Goal: Communication & Community: Answer question/provide support

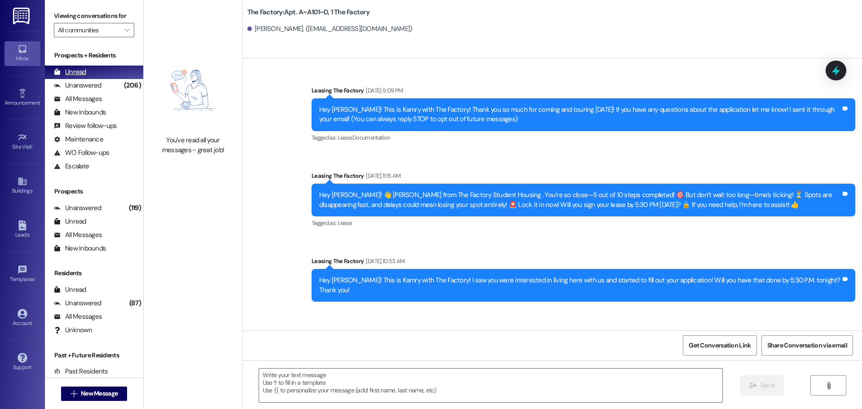
scroll to position [1155, 0]
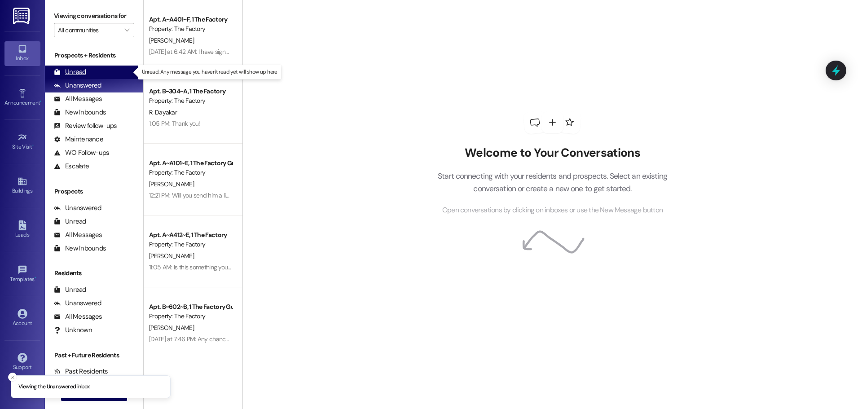
click at [84, 71] on div "Unread" at bounding box center [70, 71] width 32 height 9
click at [76, 74] on div "Unread" at bounding box center [70, 71] width 32 height 9
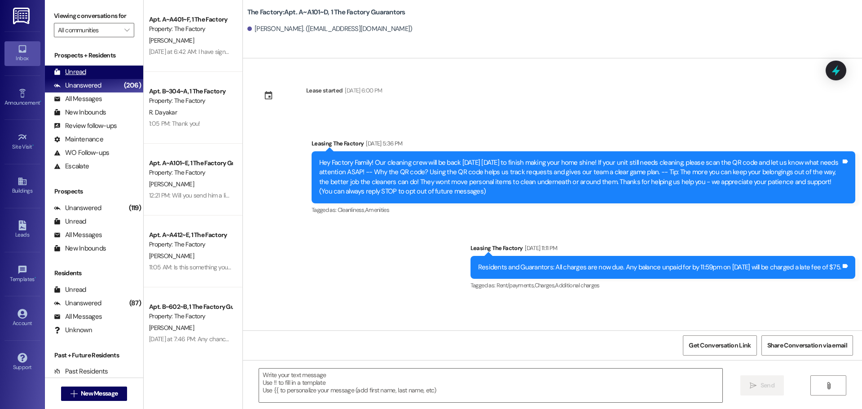
click at [80, 68] on div "Unread" at bounding box center [70, 71] width 32 height 9
